Goal: Navigation & Orientation: Find specific page/section

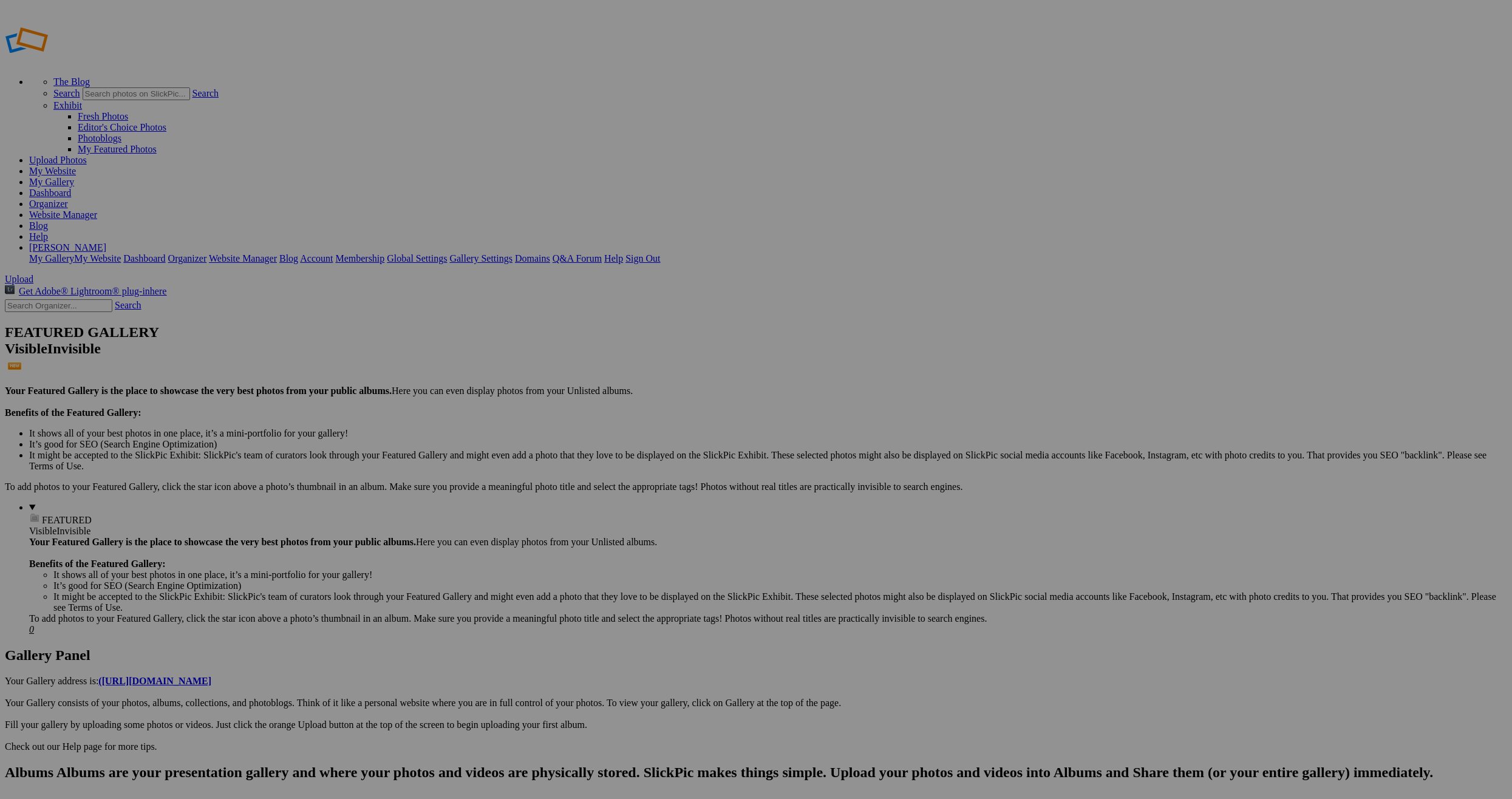
click at [5, 764] on link at bounding box center [5, 764] width 0 height 0
